Goal: Transaction & Acquisition: Download file/media

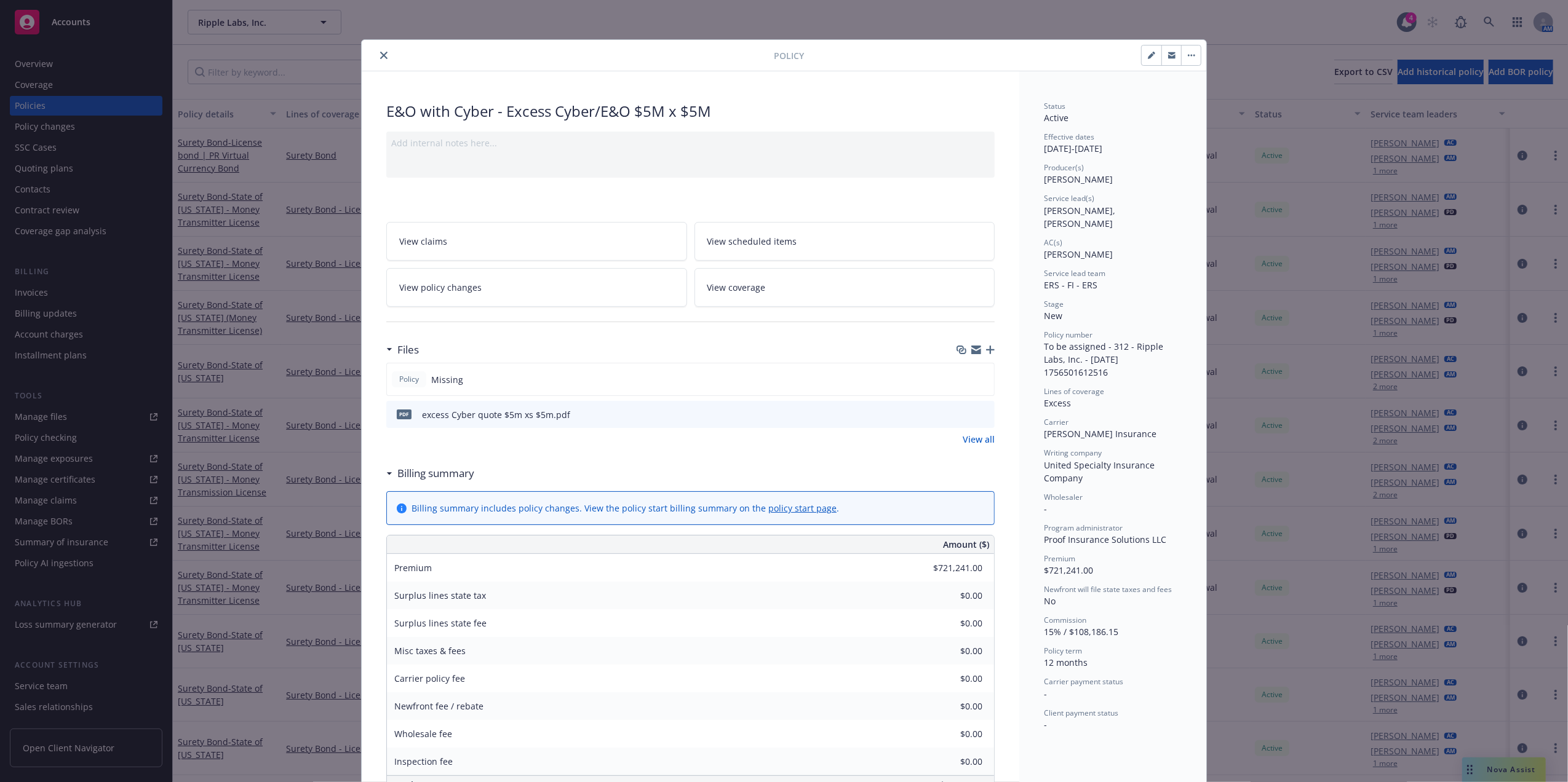
scroll to position [37, 0]
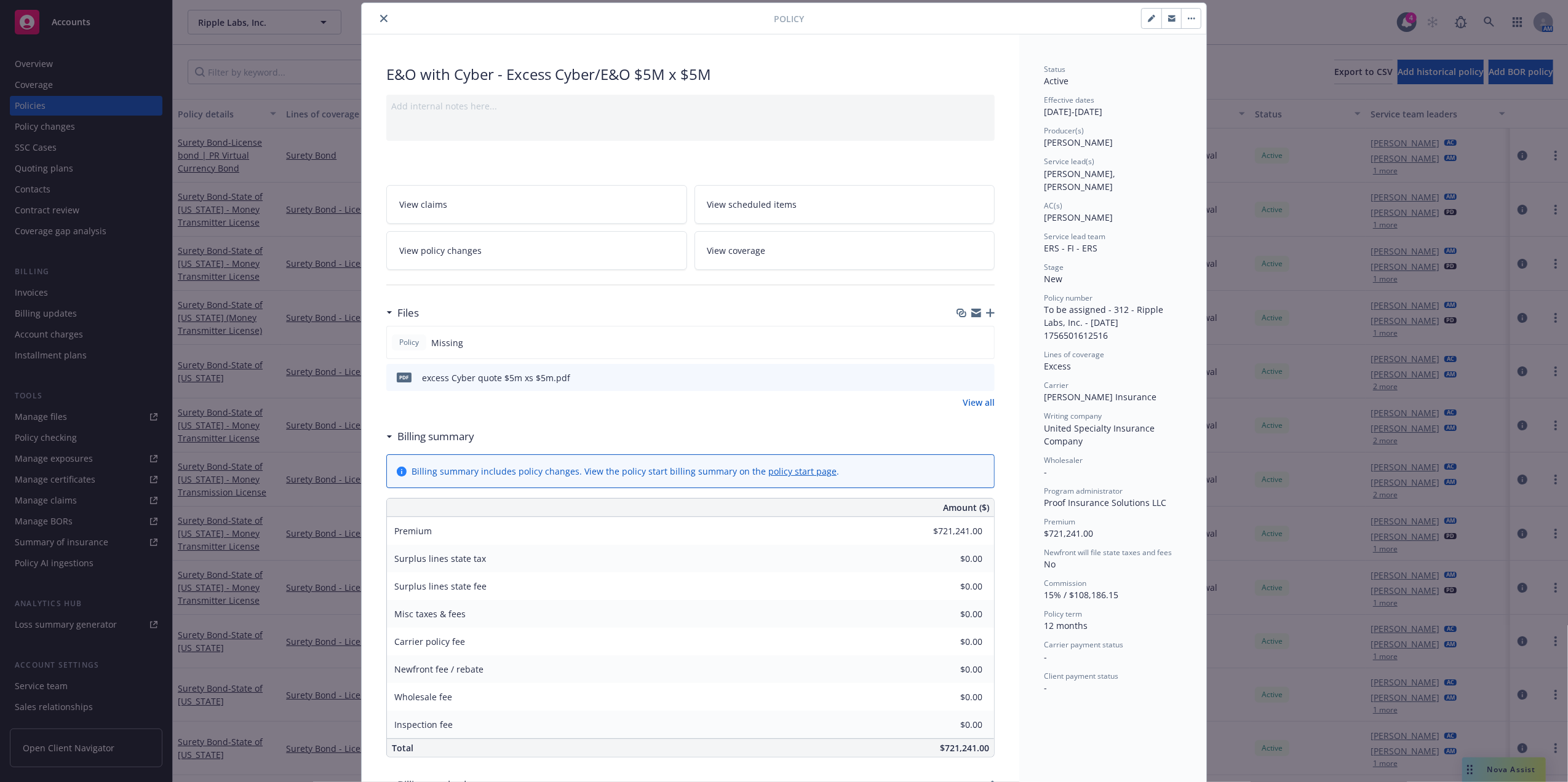
drag, startPoint x: 377, startPoint y: 20, endPoint x: 401, endPoint y: 25, distance: 24.5
click at [380, 20] on icon "close" at bounding box center [383, 18] width 7 height 7
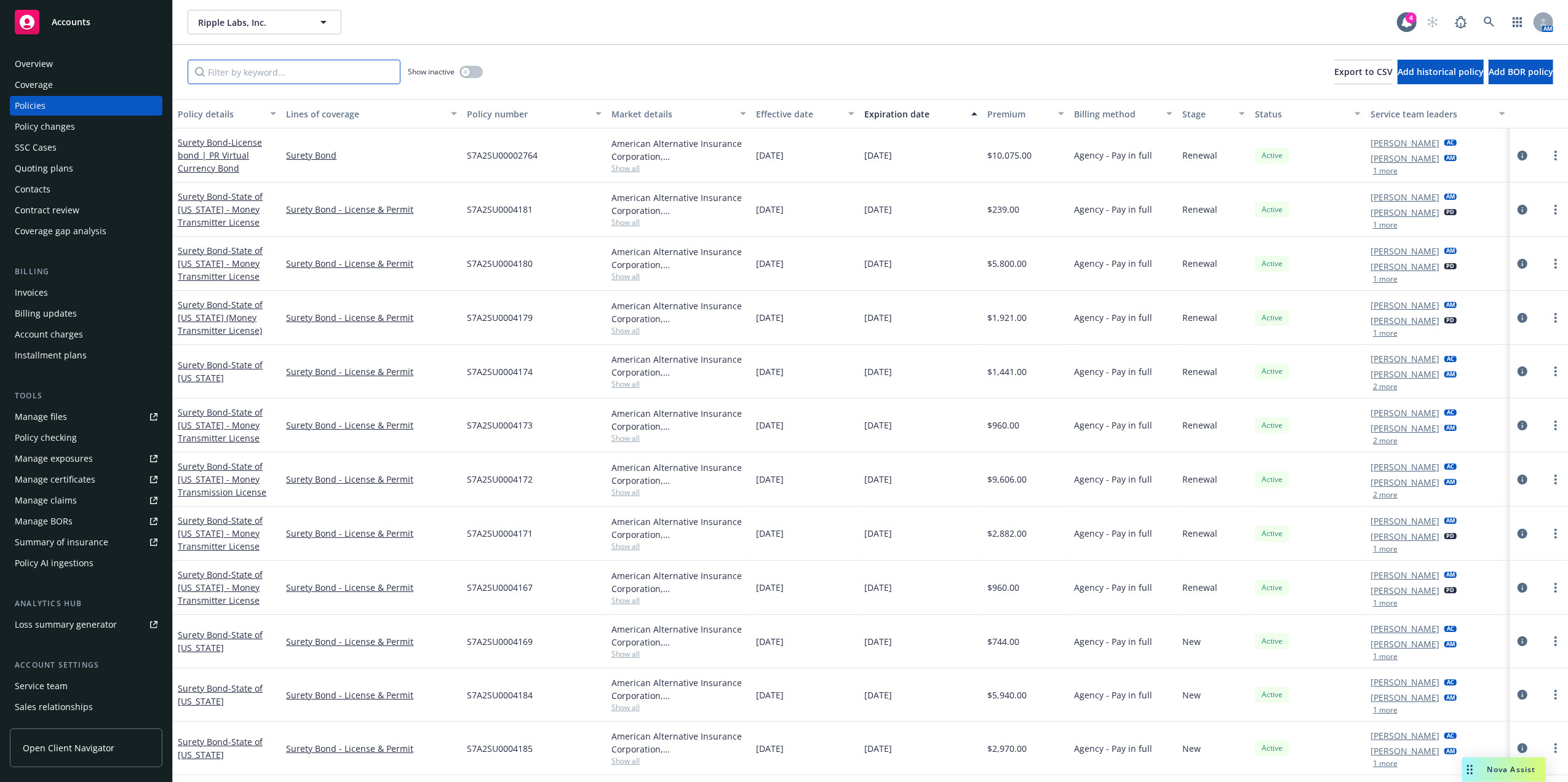
click at [256, 75] on input "Filter by keyword..." at bounding box center [294, 72] width 213 height 24
paste input "P04FL0000022063"
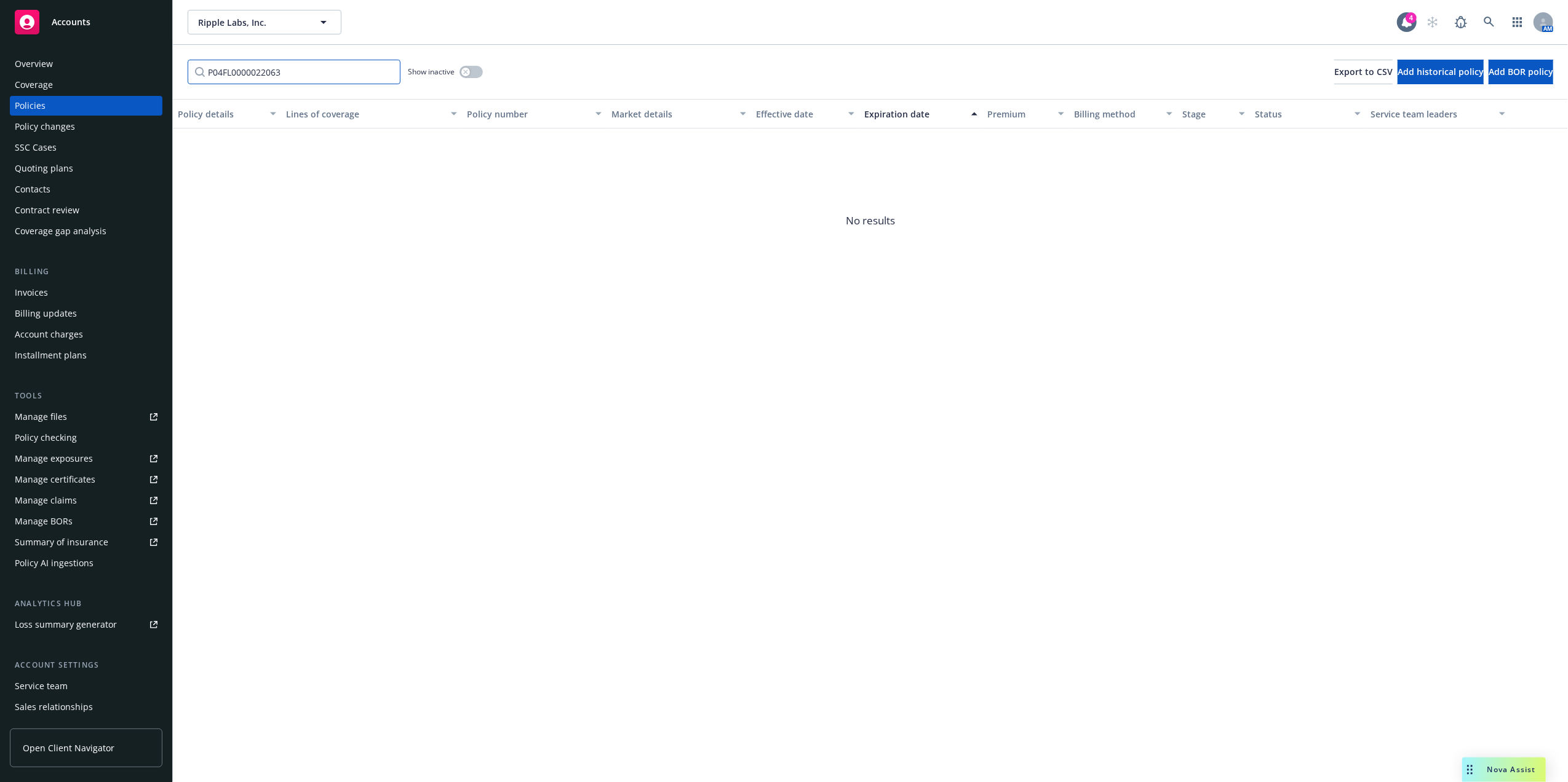
type input "P04FL0000022063"
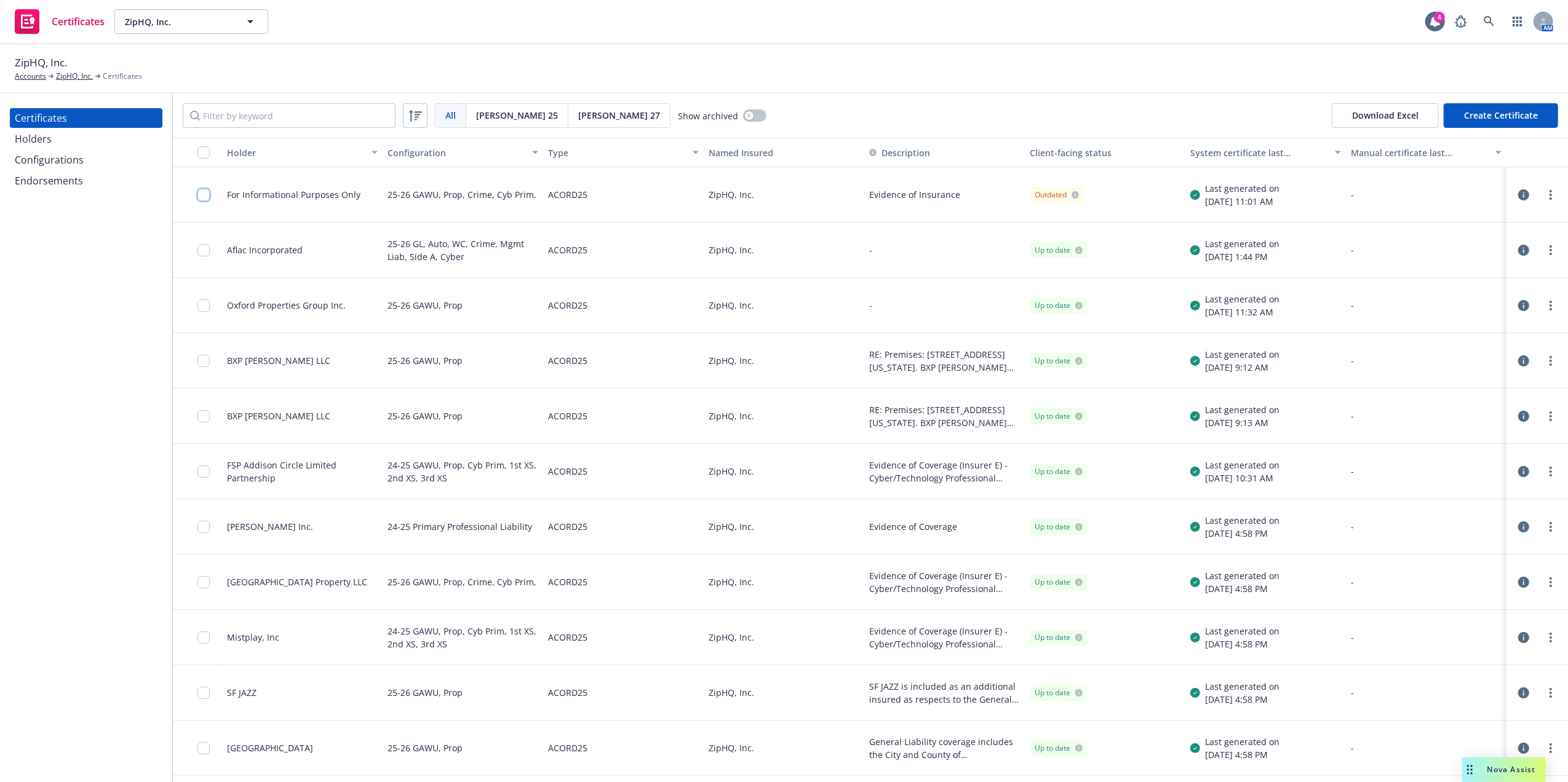
click at [196, 192] on div at bounding box center [198, 195] width 49 height 56
click at [202, 194] on input "checkbox" at bounding box center [203, 194] width 12 height 12
click at [704, 749] on div "Download certificate" at bounding box center [713, 754] width 93 height 24
click at [704, 721] on link "Download uneditable file" at bounding box center [648, 724] width 143 height 24
